Goal: Navigation & Orientation: Find specific page/section

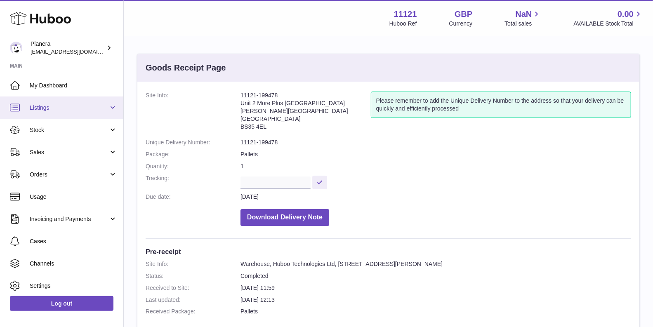
click at [48, 116] on link "Listings" at bounding box center [61, 108] width 123 height 22
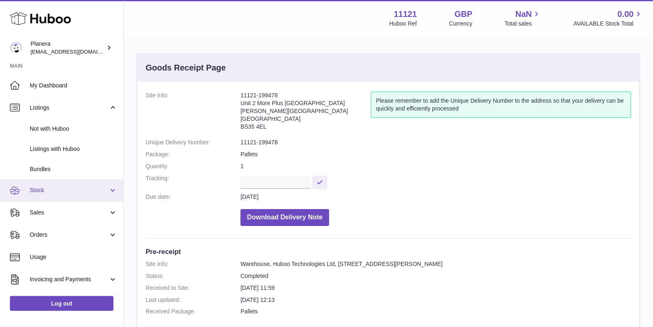
click at [47, 193] on span "Stock" at bounding box center [69, 191] width 79 height 8
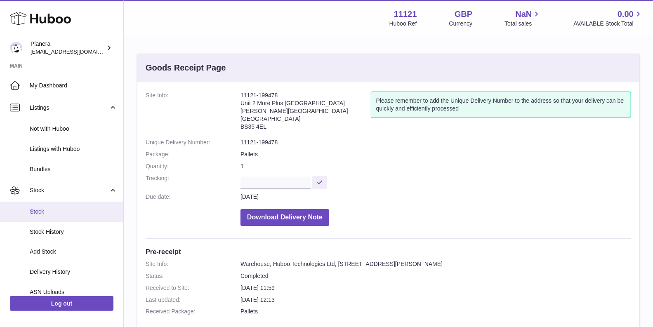
click at [55, 213] on span "Stock" at bounding box center [73, 212] width 87 height 8
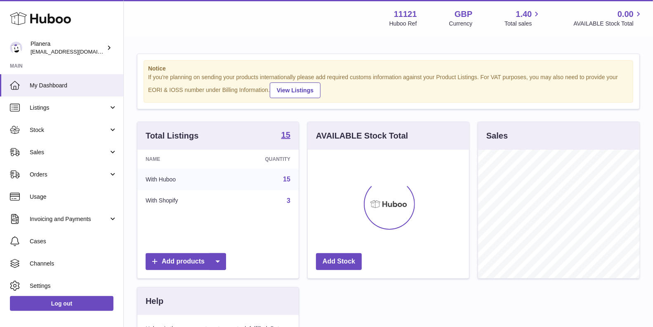
scroll to position [128, 161]
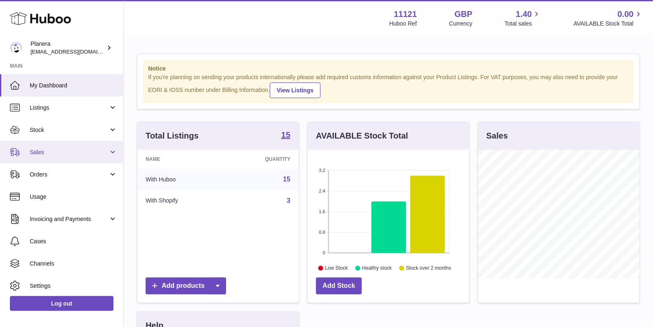
click at [40, 153] on span "Sales" at bounding box center [69, 153] width 79 height 8
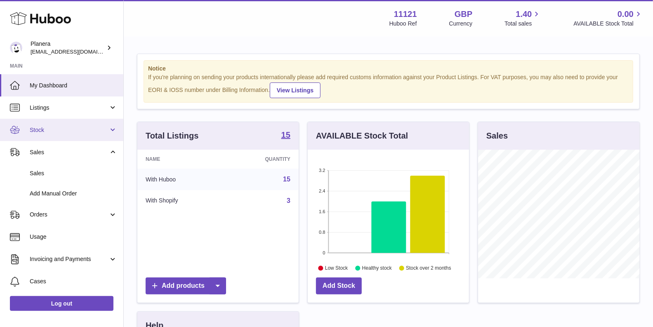
click at [45, 137] on link "Stock" at bounding box center [61, 130] width 123 height 22
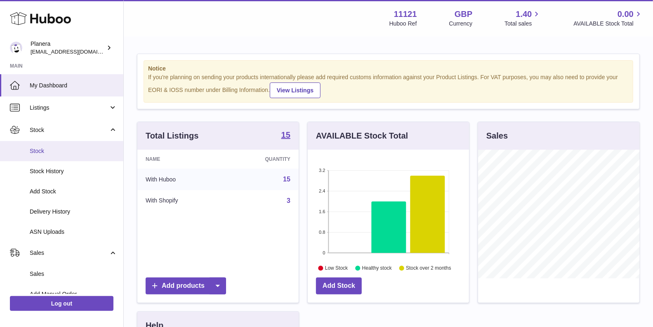
click at [45, 156] on link "Stock" at bounding box center [61, 151] width 123 height 20
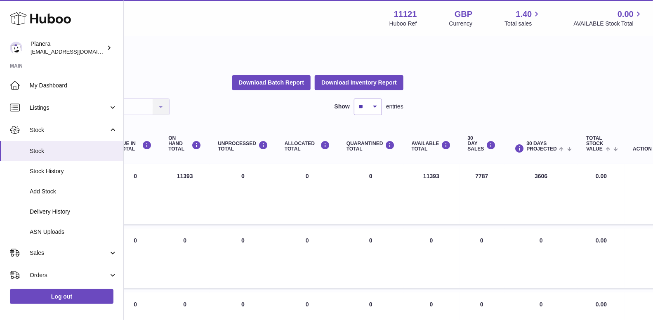
scroll to position [0, 244]
